Goal: Task Accomplishment & Management: Use online tool/utility

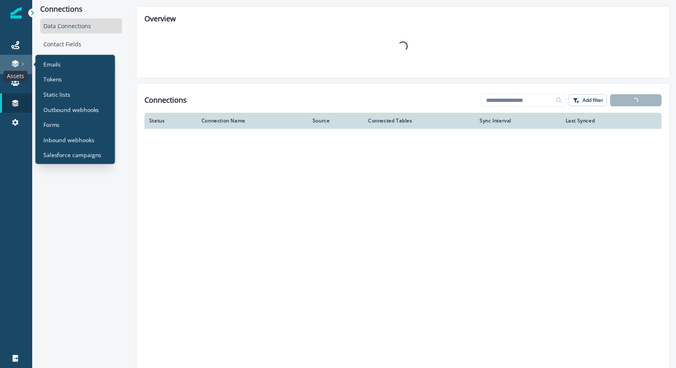
click at [19, 64] on icon at bounding box center [15, 64] width 8 height 8
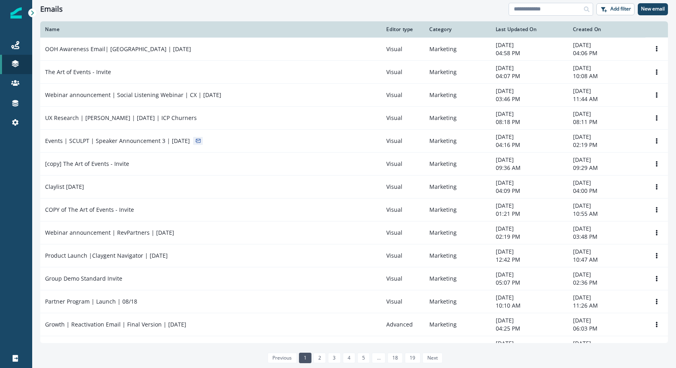
click at [565, 10] on input at bounding box center [551, 9] width 85 height 13
type input "**********"
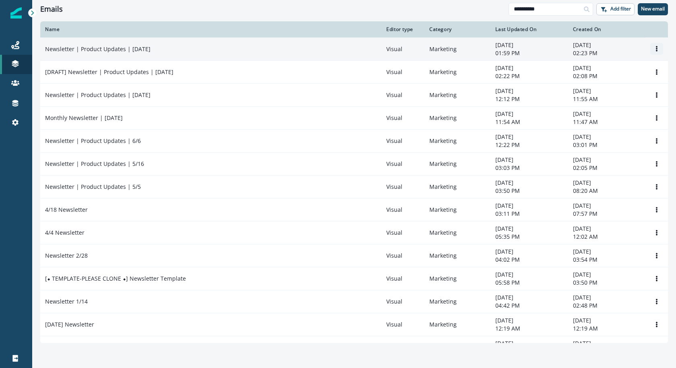
click at [657, 47] on icon "Options" at bounding box center [657, 49] width 2 height 6
click at [633, 71] on button "Clone" at bounding box center [618, 68] width 89 height 13
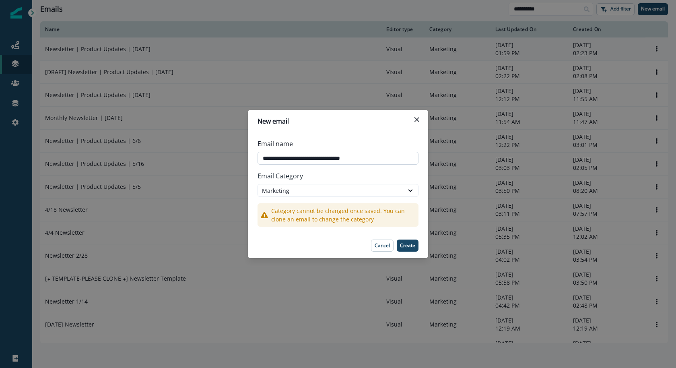
drag, startPoint x: 365, startPoint y: 157, endPoint x: 347, endPoint y: 157, distance: 17.7
click at [347, 157] on input "**********" at bounding box center [338, 158] width 161 height 13
type input "**********"
click at [416, 247] on button "Create" at bounding box center [408, 246] width 22 height 12
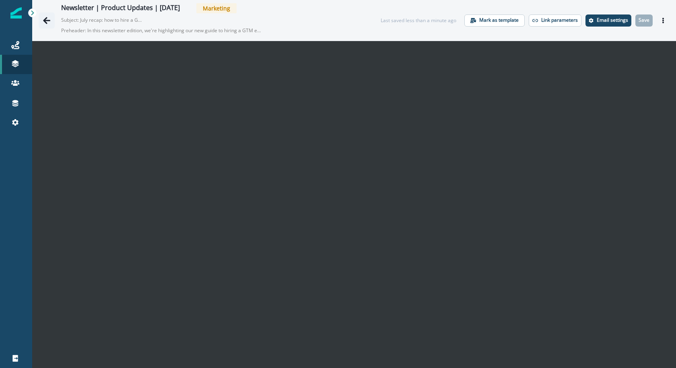
click at [50, 18] on icon "Go back" at bounding box center [47, 21] width 8 height 8
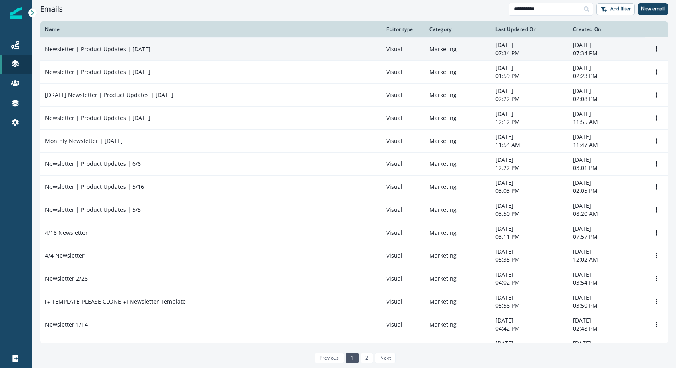
click at [225, 56] on td "Newsletter | Product Updates | [DATE]" at bounding box center [210, 48] width 341 height 23
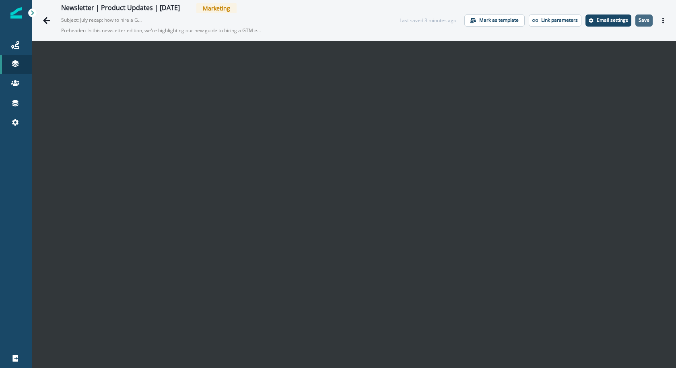
click at [649, 21] on p "Save" at bounding box center [644, 20] width 11 height 6
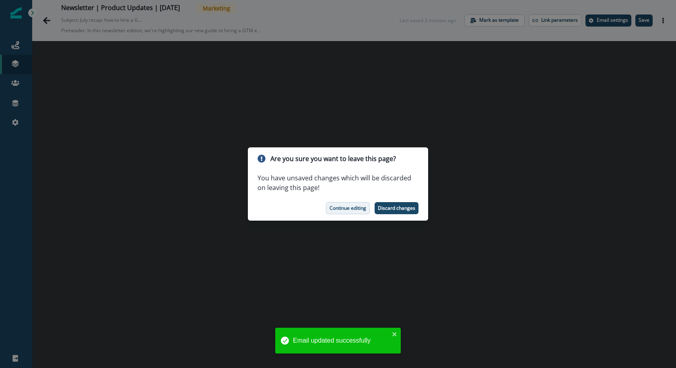
click at [344, 208] on p "Continue editing" at bounding box center [348, 208] width 37 height 6
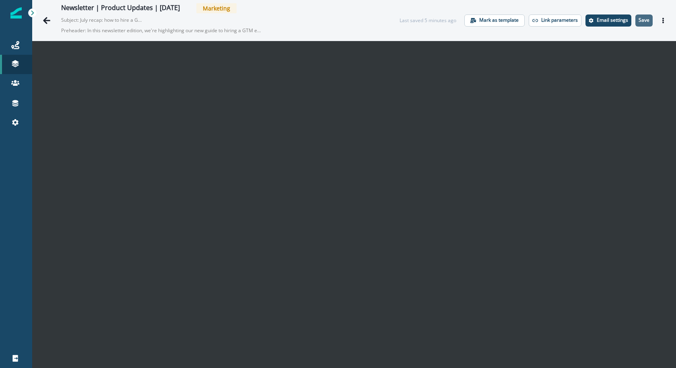
click at [648, 20] on p "Save" at bounding box center [644, 20] width 11 height 6
click at [647, 19] on p "Save" at bounding box center [644, 20] width 11 height 6
click at [642, 22] on p "Save" at bounding box center [644, 20] width 11 height 6
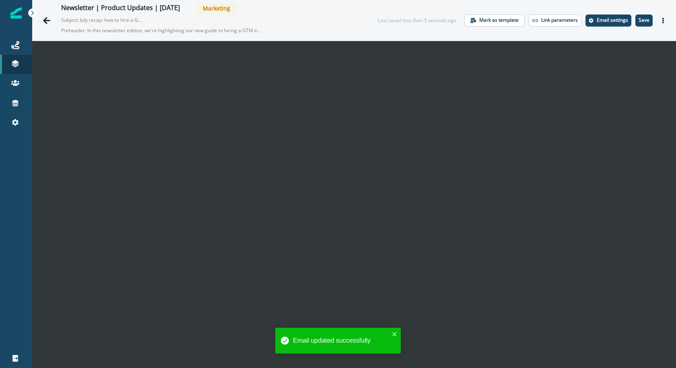
click at [646, 23] on p "Save" at bounding box center [644, 20] width 11 height 6
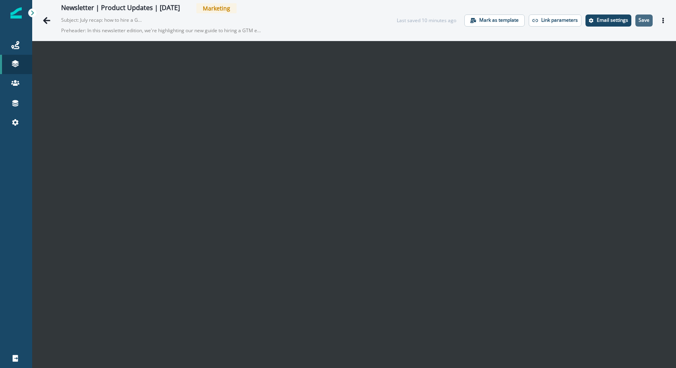
click at [647, 15] on button "Save" at bounding box center [644, 20] width 17 height 12
click at [646, 21] on p "Save" at bounding box center [644, 20] width 11 height 6
click at [43, 23] on icon "Go back" at bounding box center [47, 21] width 8 height 8
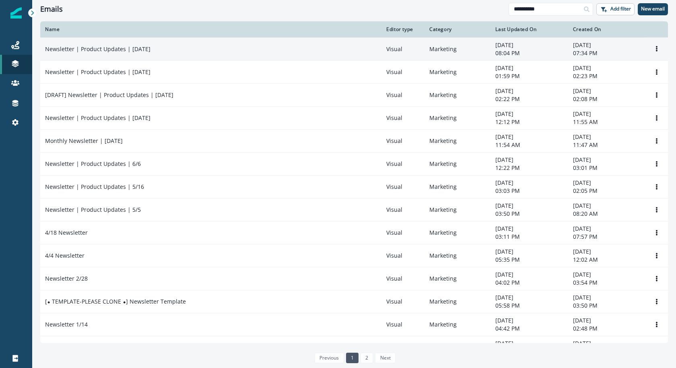
click at [181, 58] on td "Newsletter | Product Updates | [DATE]" at bounding box center [210, 48] width 341 height 23
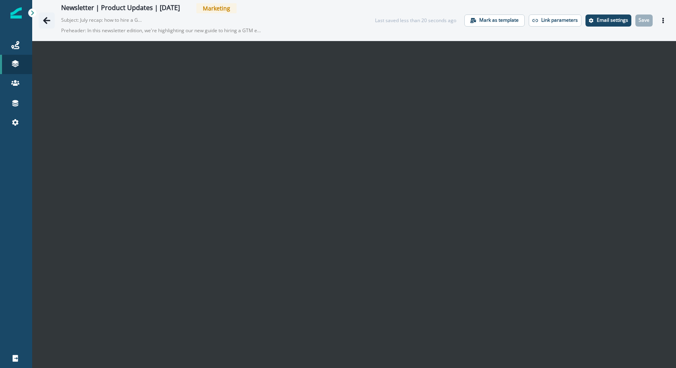
click at [48, 17] on icon "Go back" at bounding box center [47, 21] width 8 height 8
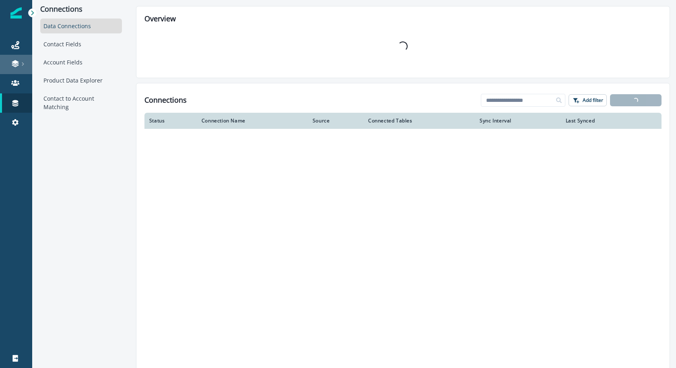
click at [24, 60] on div at bounding box center [16, 64] width 26 height 8
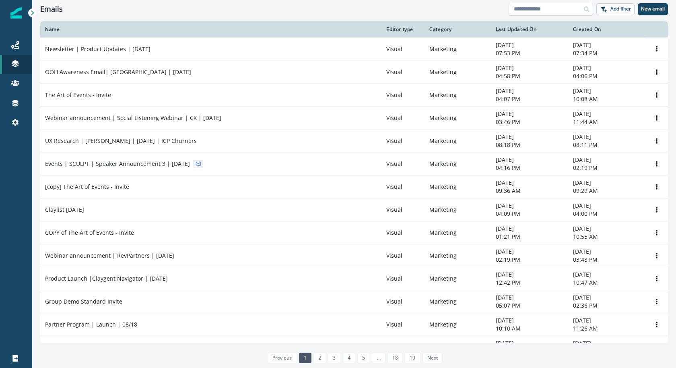
click at [545, 10] on input at bounding box center [551, 9] width 85 height 13
type input "*********"
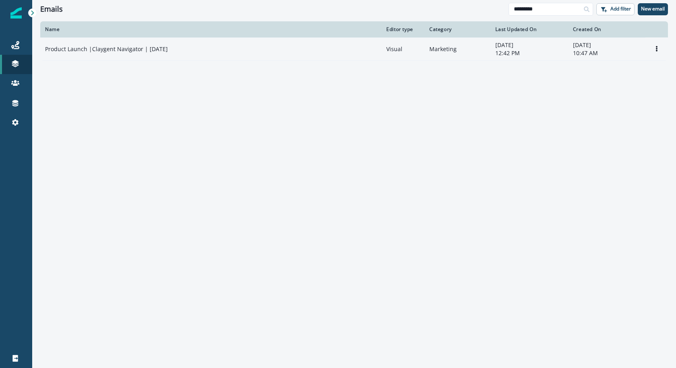
click at [167, 54] on td "Product Launch |Claygent Navigator | [DATE]" at bounding box center [210, 48] width 341 height 23
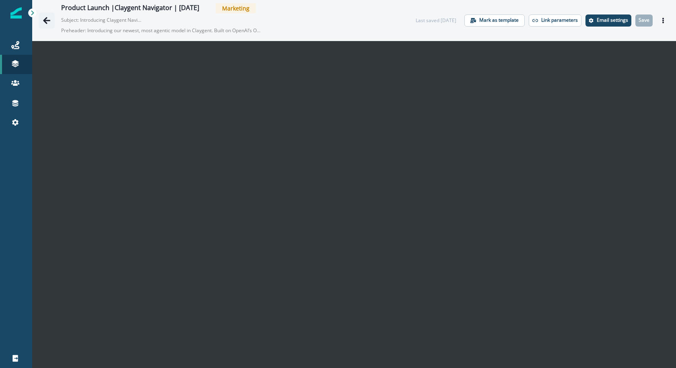
click at [50, 26] on button "Go back" at bounding box center [47, 20] width 16 height 16
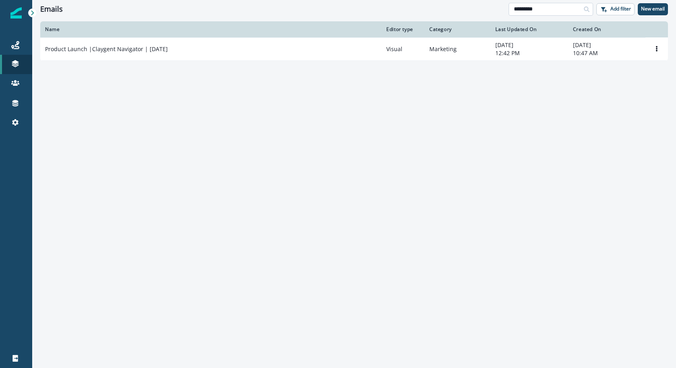
click at [537, 9] on input "*********" at bounding box center [551, 9] width 85 height 13
type input "*"
type input "**********"
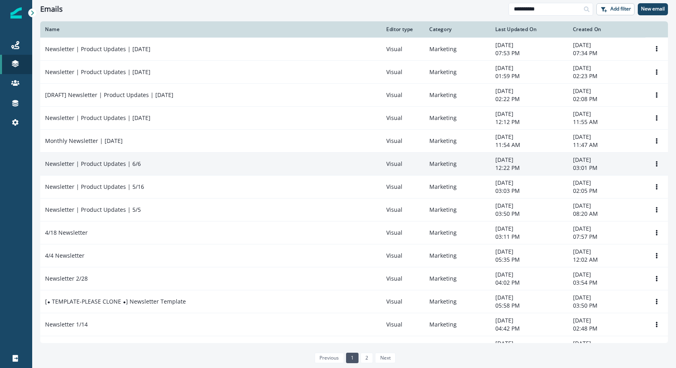
click at [166, 165] on div "Newsletter | Product Updates | 6/6" at bounding box center [211, 164] width 332 height 8
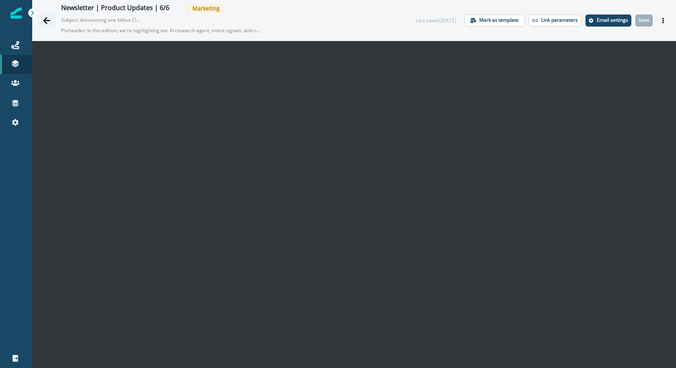
click at [43, 17] on icon "Go back" at bounding box center [47, 21] width 8 height 8
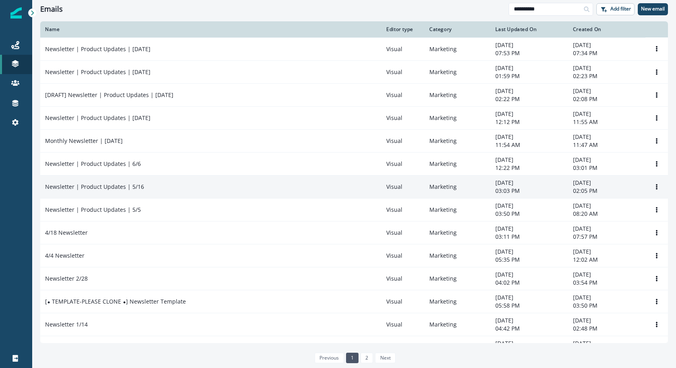
click at [135, 189] on p "Newsletter | Product Updates | 5/16" at bounding box center [94, 187] width 99 height 8
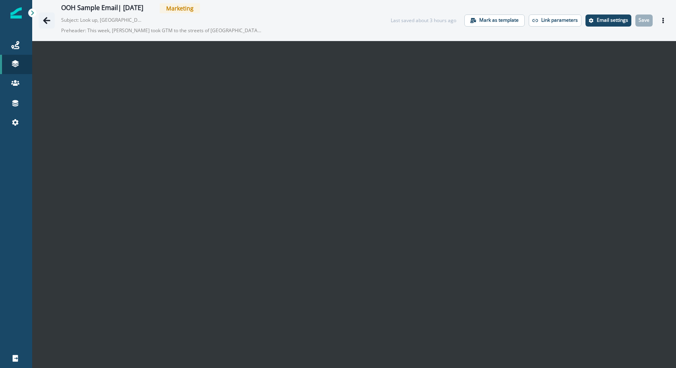
click at [44, 19] on icon "Go back" at bounding box center [47, 21] width 8 height 8
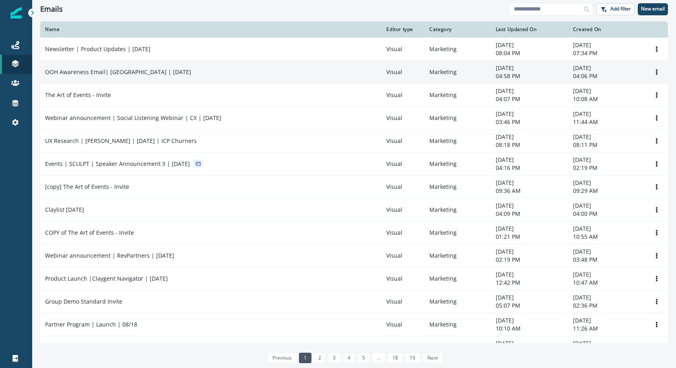
click at [115, 66] on td "OOH Awareness Email| [GEOGRAPHIC_DATA] | [DATE]" at bounding box center [210, 71] width 341 height 23
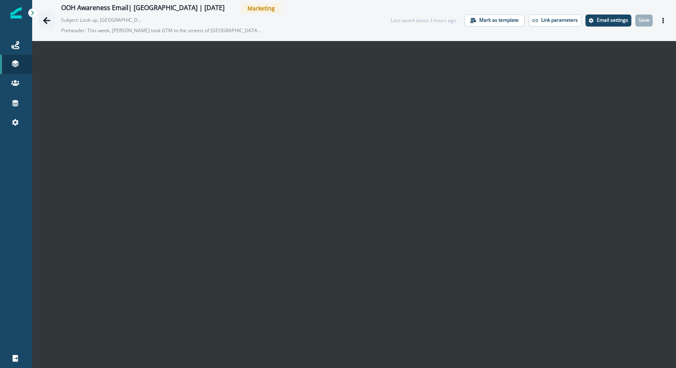
click at [43, 23] on icon "Go back" at bounding box center [47, 21] width 8 height 8
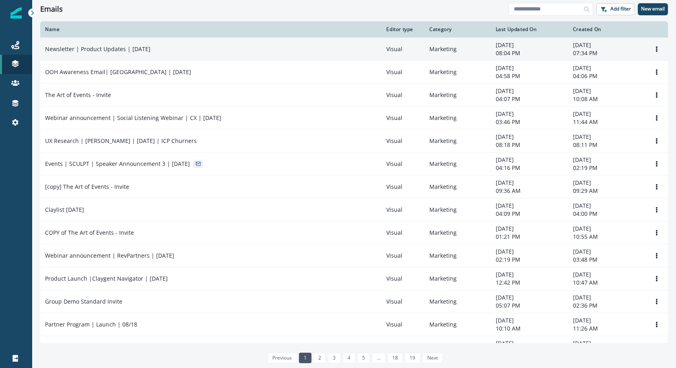
click at [147, 55] on td "Newsletter | Product Updates | [DATE]" at bounding box center [210, 48] width 341 height 23
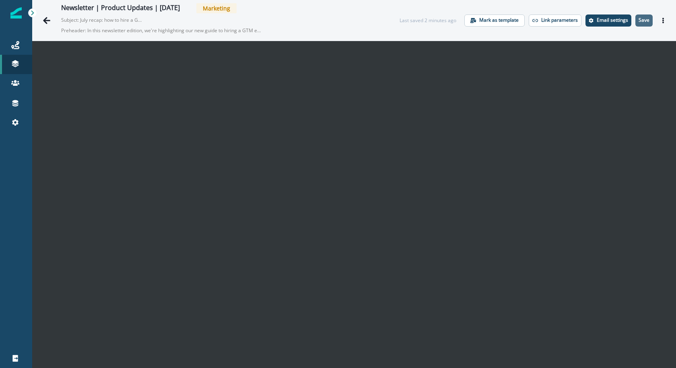
click at [644, 23] on button "Save" at bounding box center [644, 20] width 17 height 12
click at [47, 23] on icon "Go back" at bounding box center [46, 20] width 7 height 7
